Goal: Task Accomplishment & Management: Manage account settings

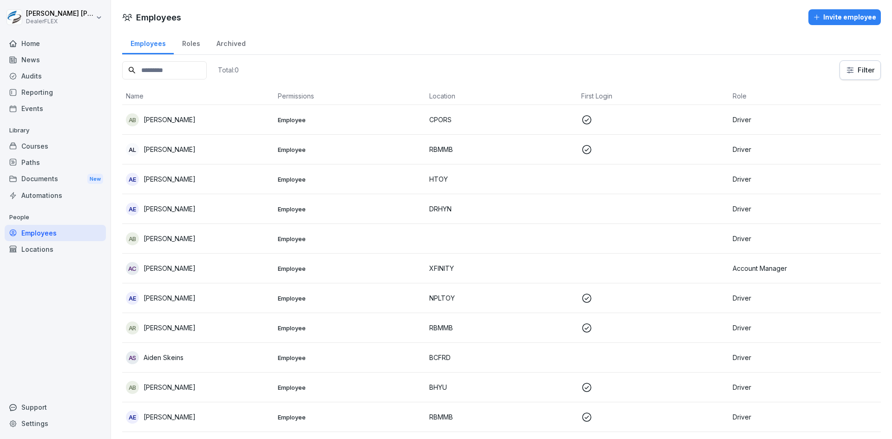
click at [38, 45] on div "Home" at bounding box center [55, 43] width 101 height 16
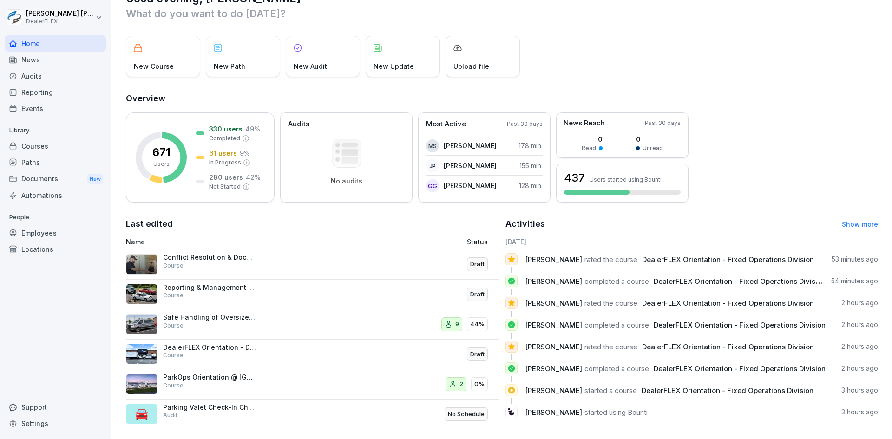
scroll to position [40, 0]
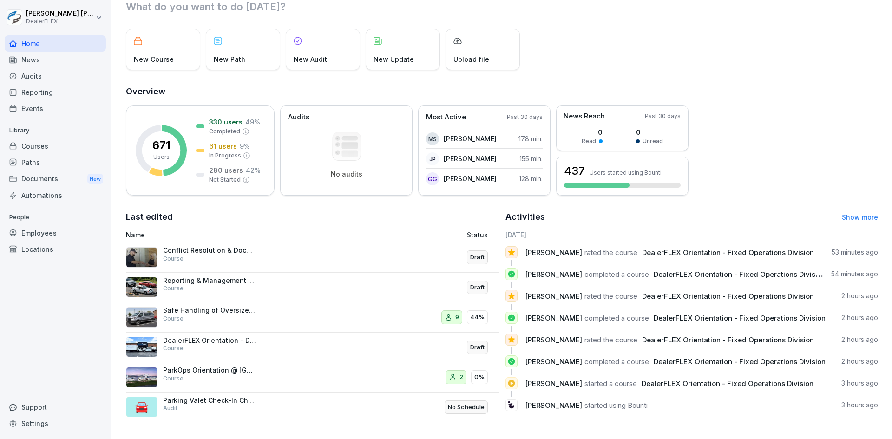
click at [330, 85] on h2 "Overview" at bounding box center [502, 91] width 752 height 13
drag, startPoint x: 216, startPoint y: 82, endPoint x: 183, endPoint y: 83, distance: 33.0
click at [183, 85] on h2 "Overview" at bounding box center [502, 91] width 752 height 13
click at [184, 85] on h2 "Overview" at bounding box center [502, 91] width 752 height 13
drag, startPoint x: 125, startPoint y: 80, endPoint x: 246, endPoint y: 92, distance: 121.8
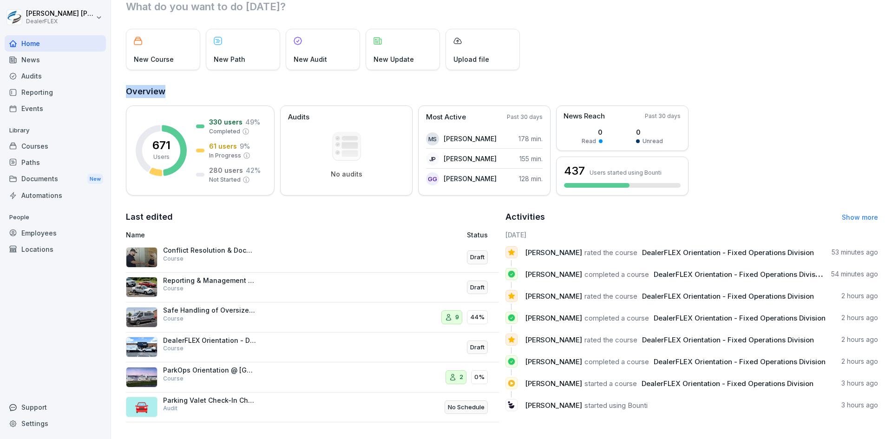
click at [246, 92] on div "Good evening, [PERSON_NAME] What do you want to do [DATE]? New Course New Path …" at bounding box center [501, 203] width 781 height 472
click at [224, 86] on h2 "Overview" at bounding box center [502, 91] width 752 height 13
drag, startPoint x: 125, startPoint y: 83, endPoint x: 205, endPoint y: 88, distance: 80.1
click at [205, 88] on div "Good evening, [PERSON_NAME] What do you want to do [DATE]? New Course New Path …" at bounding box center [501, 203] width 781 height 472
click at [186, 85] on h2 "Overview" at bounding box center [502, 91] width 752 height 13
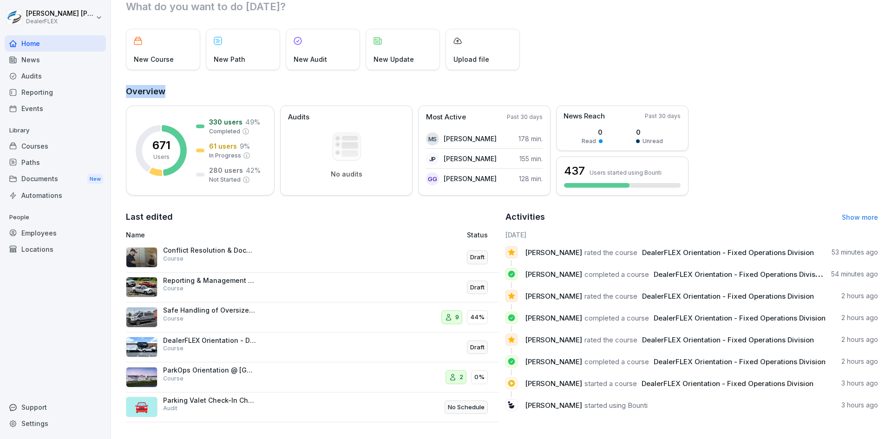
click at [198, 77] on div "Good evening, [PERSON_NAME] What do you want to do [DATE]? New Course New Path …" at bounding box center [501, 203] width 781 height 472
click at [61, 61] on div "News" at bounding box center [55, 60] width 101 height 16
click at [57, 45] on div "Home" at bounding box center [55, 43] width 101 height 16
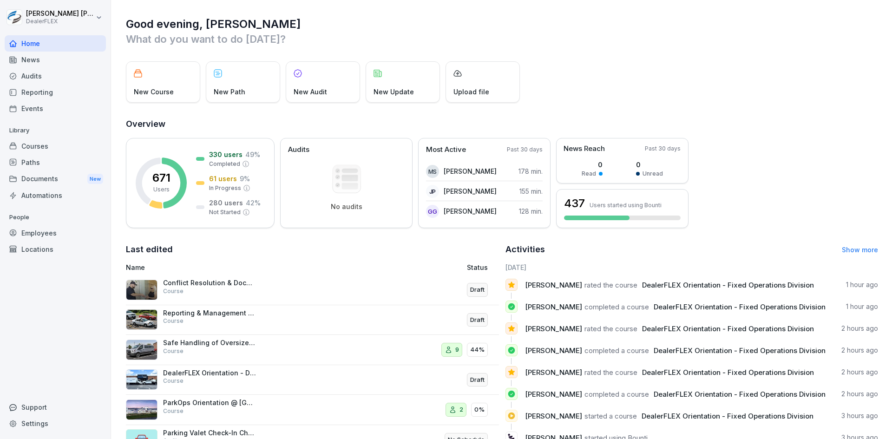
click at [49, 194] on div "Automations" at bounding box center [55, 195] width 101 height 16
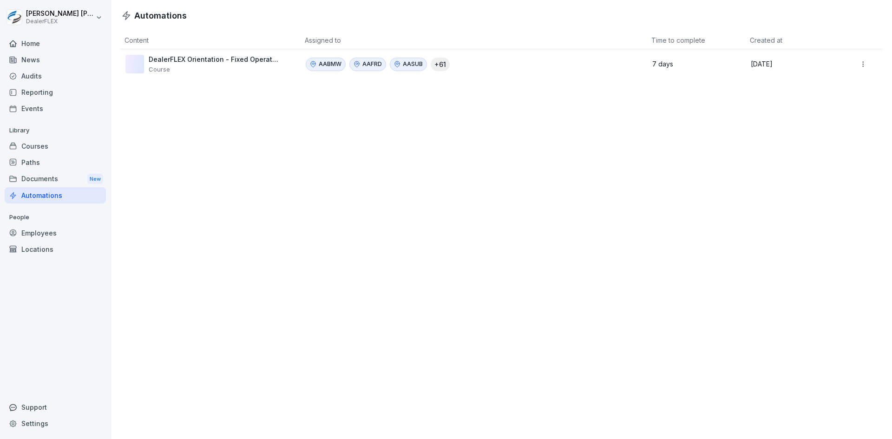
click at [497, 65] on div "AABMW AAFRD AASUB + 61" at bounding box center [471, 64] width 331 height 13
click at [855, 62] on html "[PERSON_NAME] DealerFLEX Home News Audits Reporting Events Library Courses Path…" at bounding box center [446, 219] width 892 height 439
click at [842, 83] on div "Edit" at bounding box center [850, 84] width 80 height 16
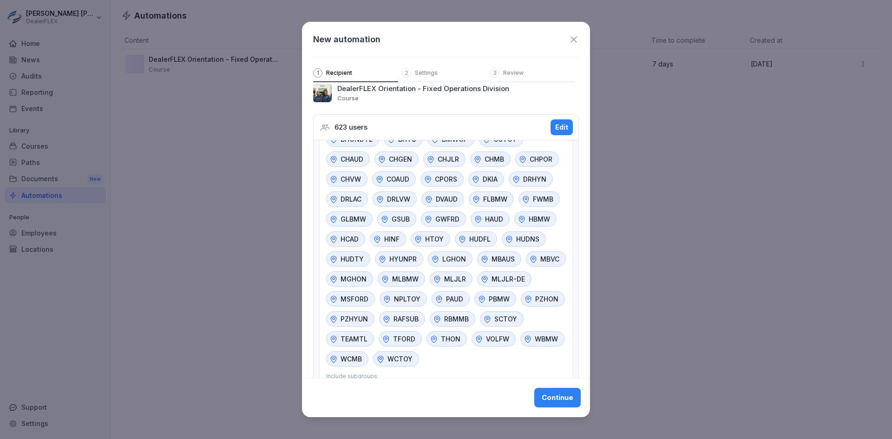
scroll to position [36, 0]
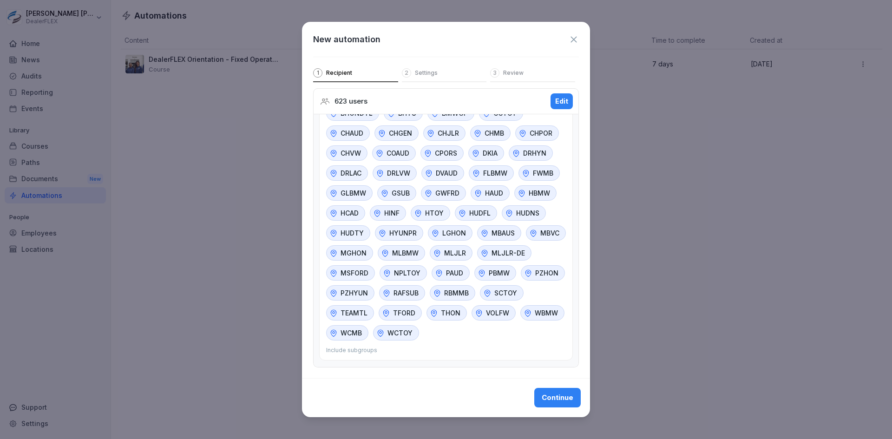
click at [569, 40] on icon at bounding box center [574, 39] width 10 height 10
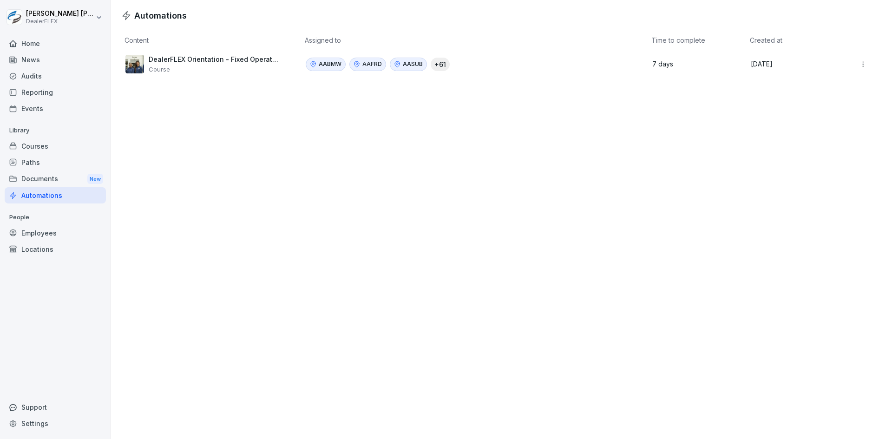
click at [46, 251] on div "Locations" at bounding box center [55, 249] width 101 height 16
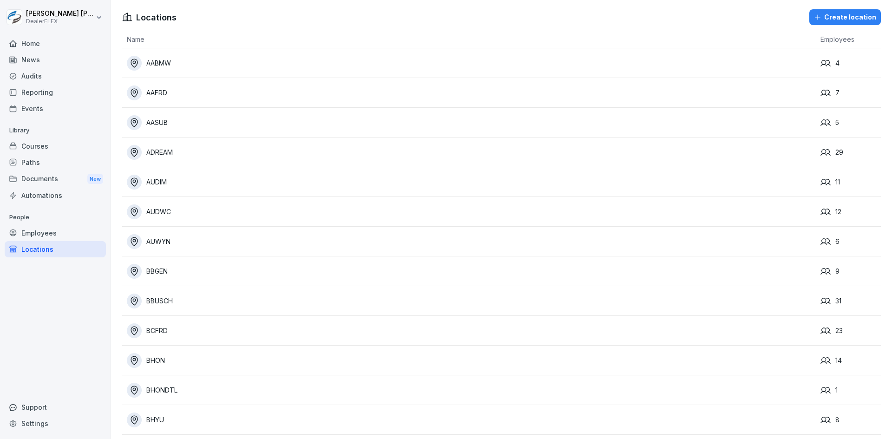
click at [826, 17] on div "Create location" at bounding box center [845, 17] width 62 height 10
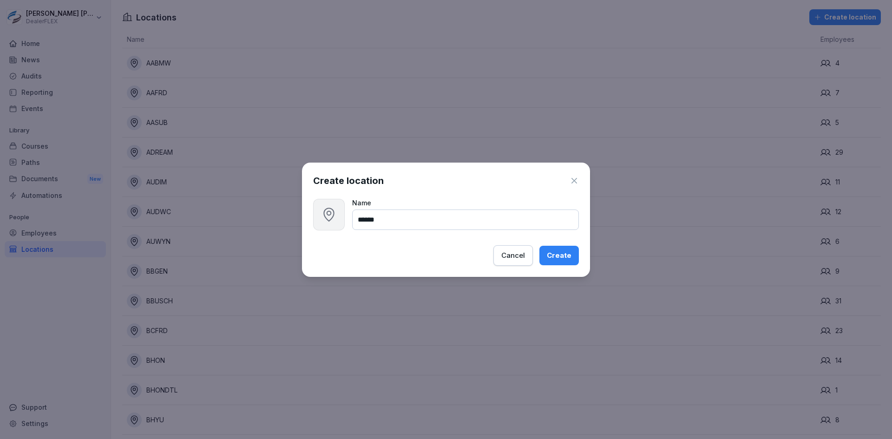
type input "******"
click at [556, 253] on div "Create" at bounding box center [559, 255] width 25 height 10
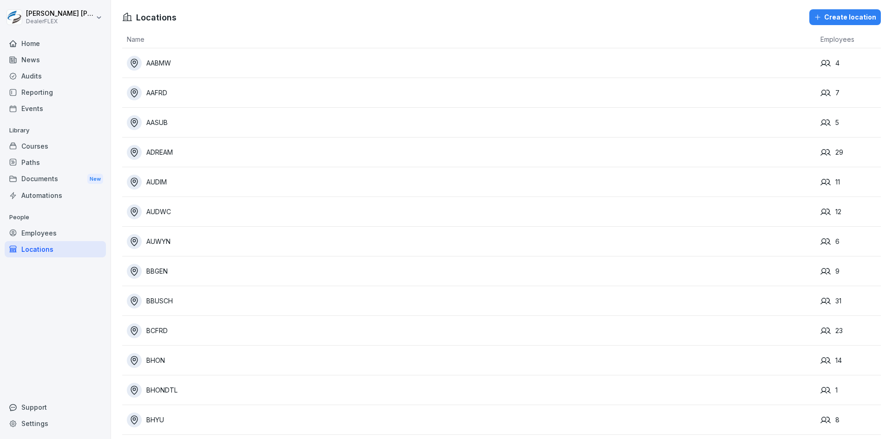
click at [50, 189] on div "Automations" at bounding box center [55, 195] width 101 height 16
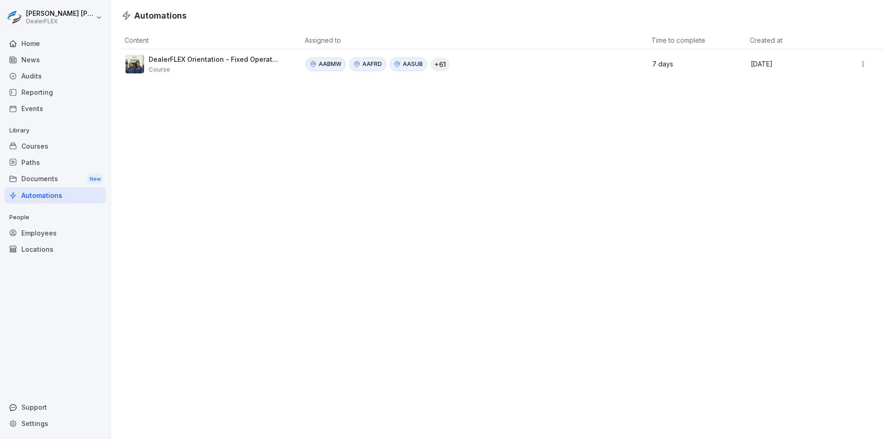
click at [857, 66] on html "[PERSON_NAME] DealerFLEX Home News Audits Reporting Events Library Courses Path…" at bounding box center [446, 219] width 892 height 439
click at [821, 82] on icon at bounding box center [818, 84] width 8 height 8
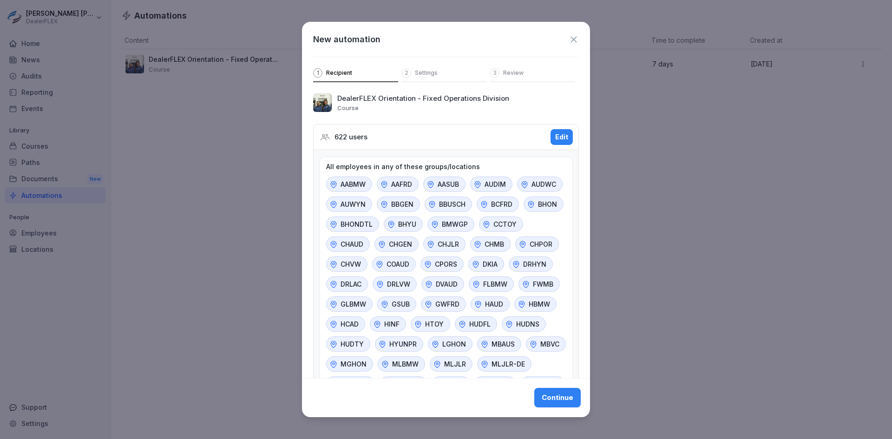
click at [556, 134] on div "Edit" at bounding box center [561, 137] width 13 height 10
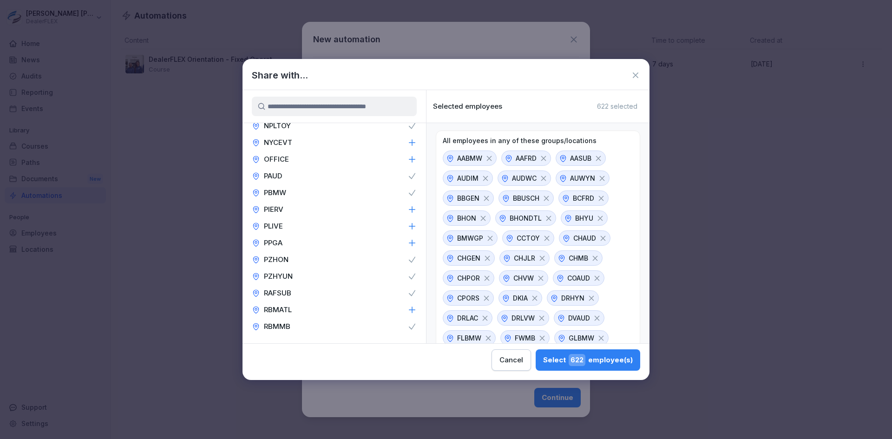
scroll to position [1069, 0]
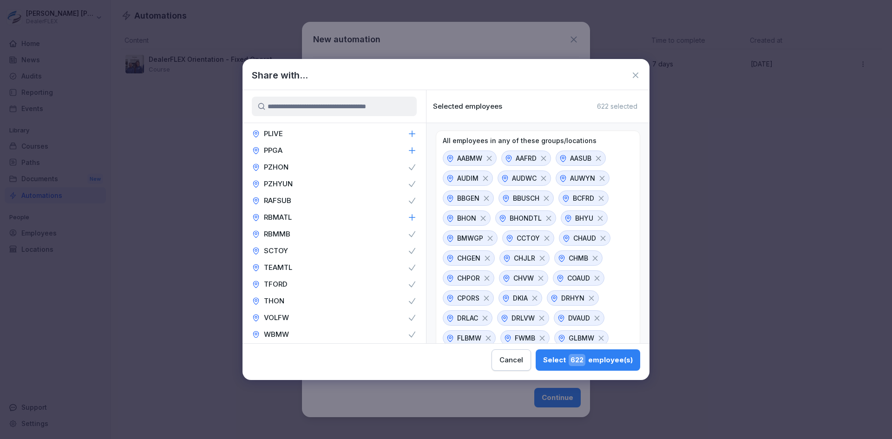
click at [408, 218] on icon at bounding box center [412, 217] width 9 height 9
click at [594, 362] on div "Select 622 employee(s)" at bounding box center [588, 360] width 90 height 12
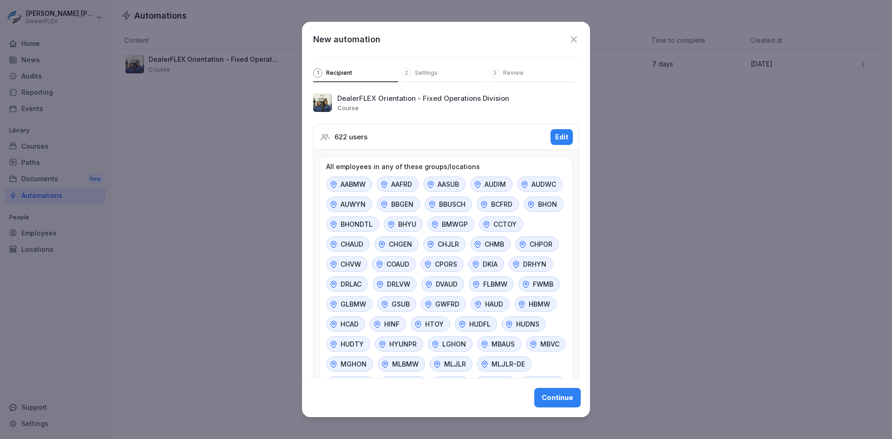
click at [555, 141] on div "Edit" at bounding box center [561, 137] width 13 height 10
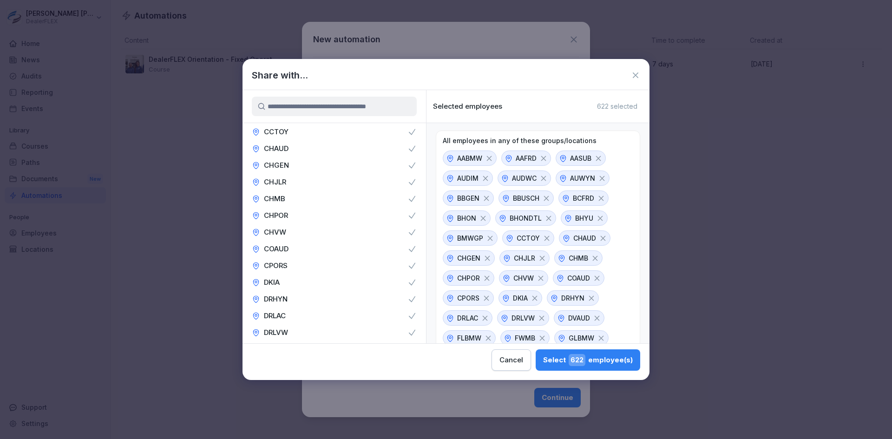
scroll to position [199, 0]
click at [591, 359] on div "Select 622 employee(s)" at bounding box center [588, 360] width 90 height 12
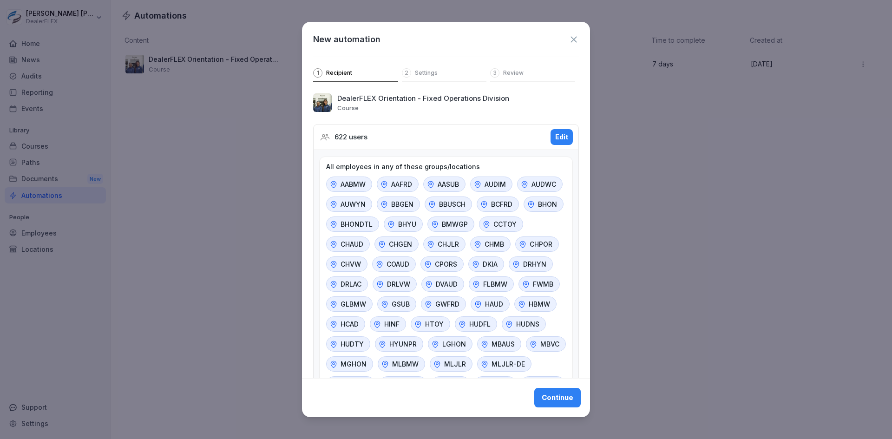
click at [553, 395] on div "Continue" at bounding box center [558, 398] width 32 height 10
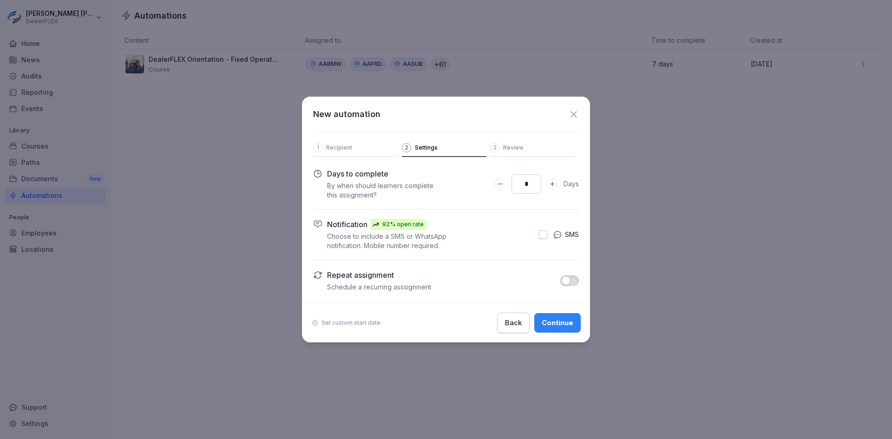
click at [554, 325] on div "Continue" at bounding box center [558, 323] width 32 height 10
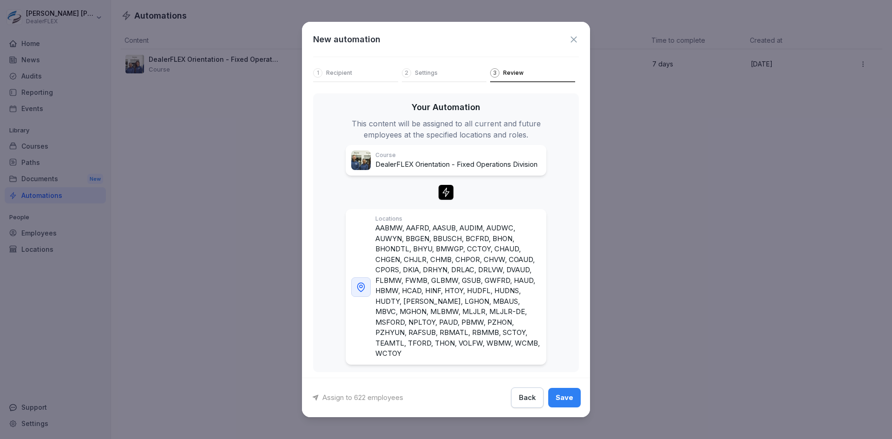
click at [556, 398] on div "Save" at bounding box center [565, 398] width 18 height 10
